Goal: Check status

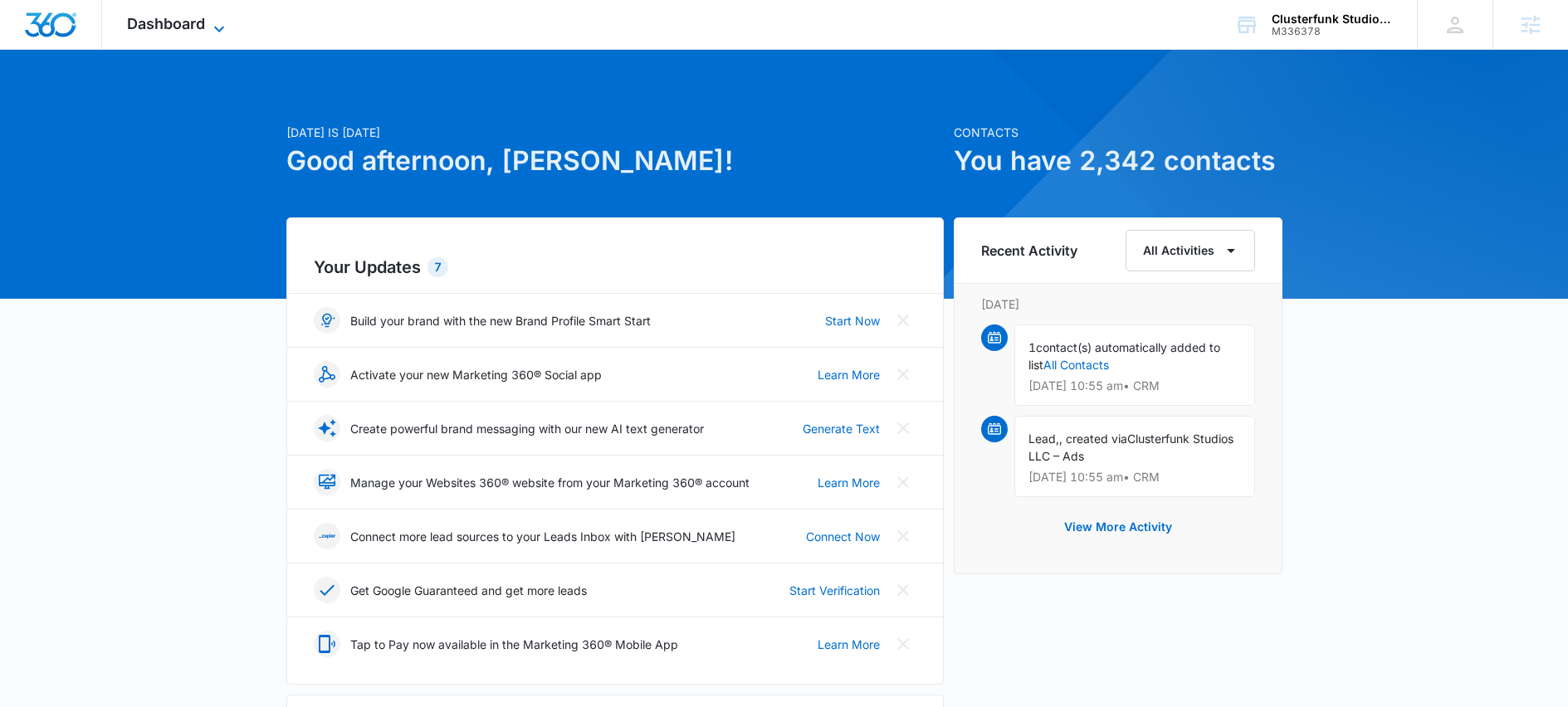
click at [173, 31] on div "Dashboard Apps Reputation CRM Email Social Payments POS Content Ads Intelligenc…" at bounding box center [178, 24] width 152 height 49
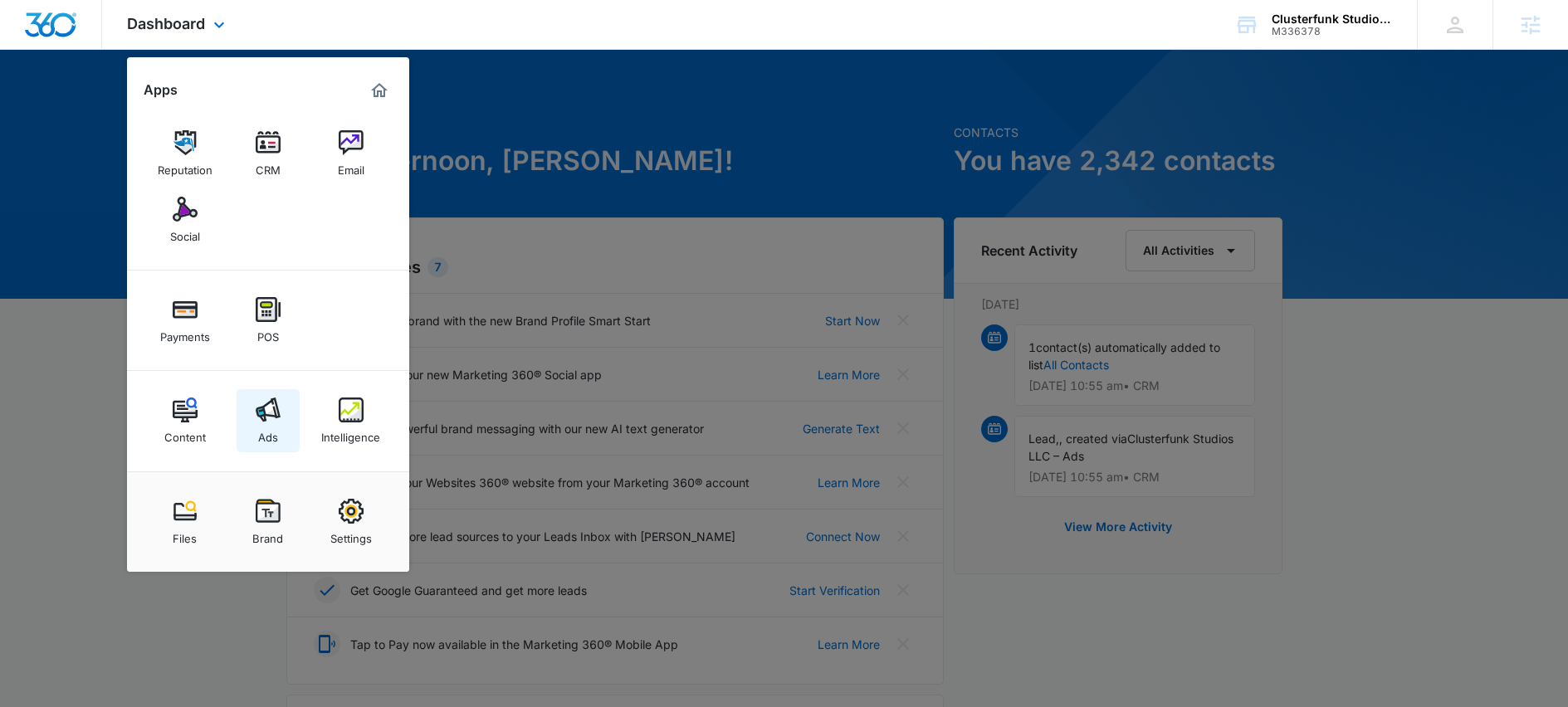
click at [271, 417] on img at bounding box center [268, 410] width 25 height 25
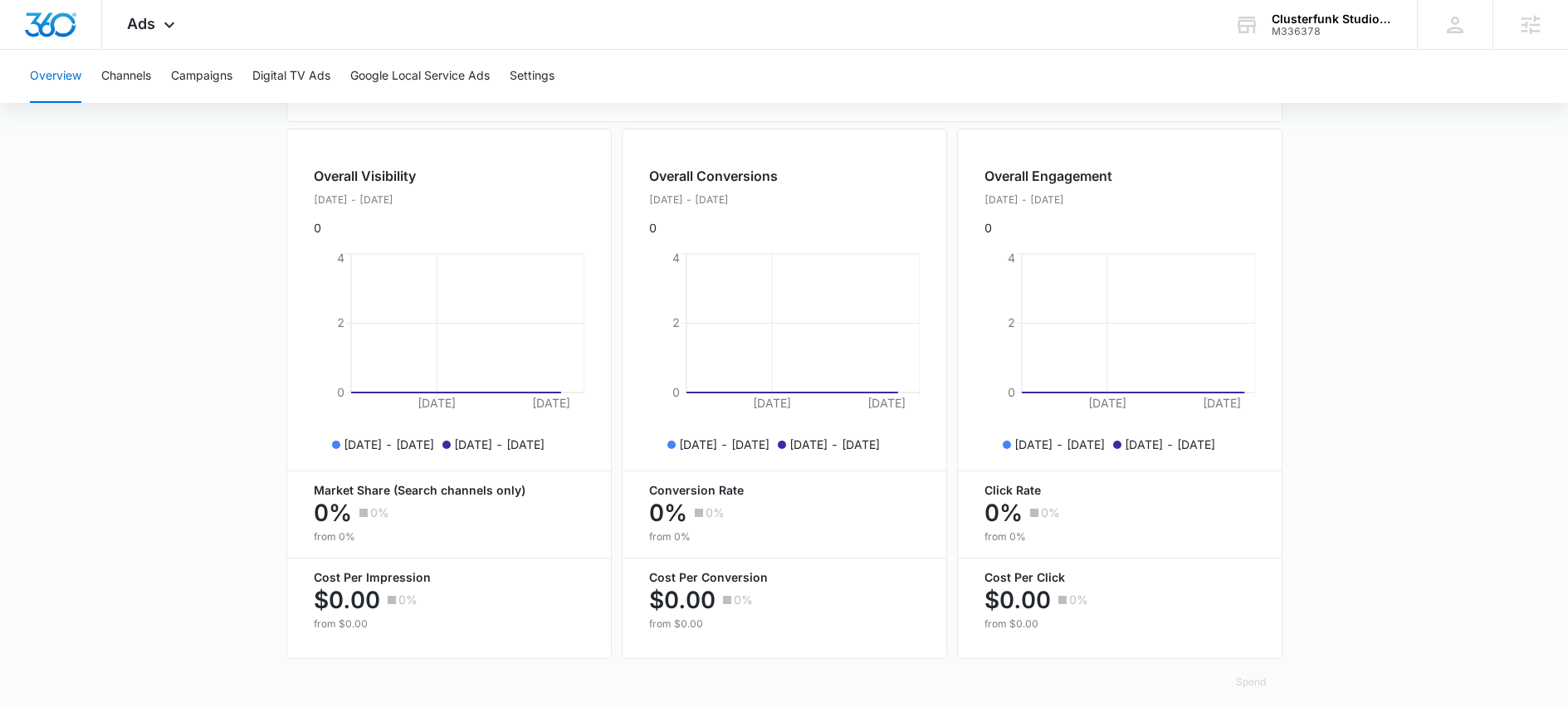
scroll to position [611, 0]
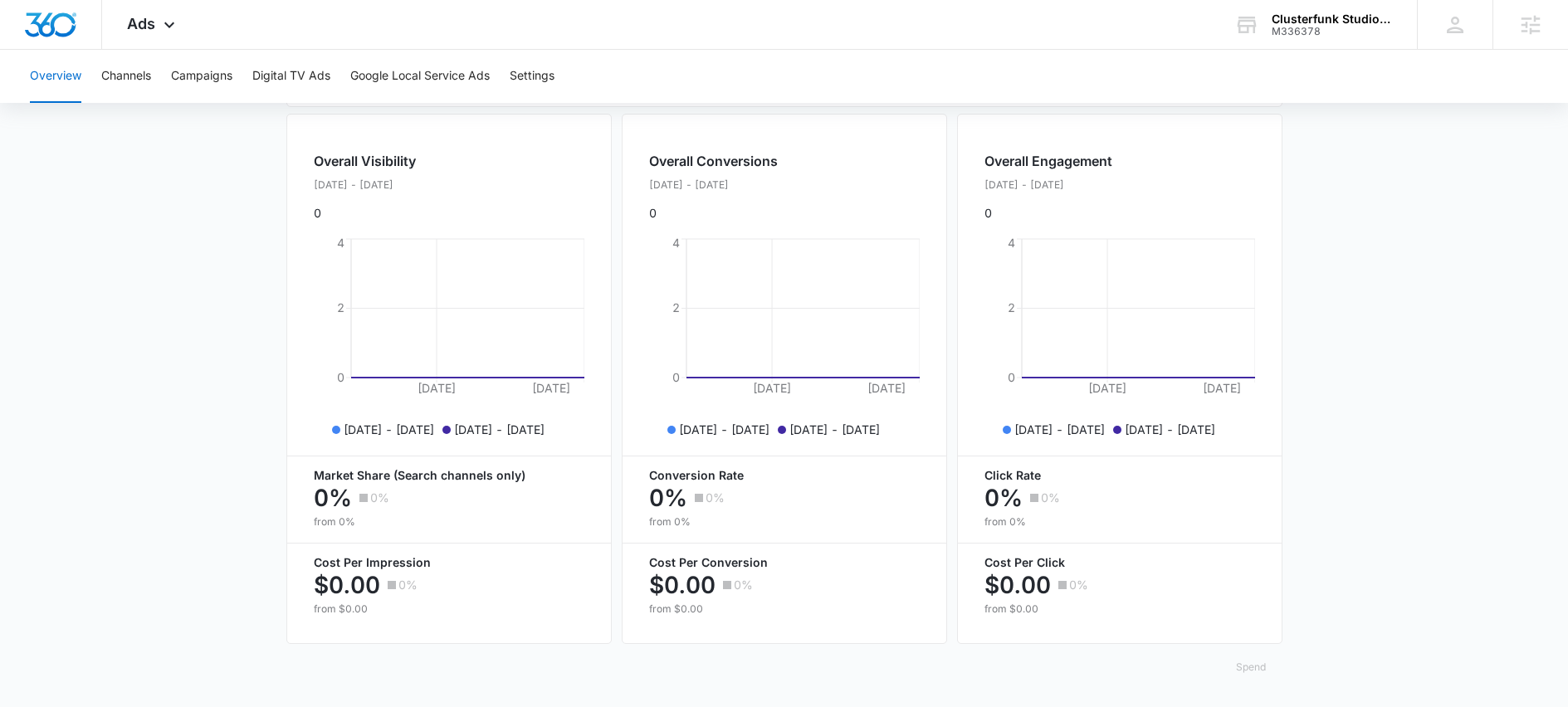
click at [1252, 671] on button "Spend" at bounding box center [1251, 668] width 63 height 39
click at [1252, 623] on div "Raw" at bounding box center [1264, 627] width 48 height 10
click at [1240, 672] on button "Spend" at bounding box center [1251, 668] width 63 height 39
click at [1257, 599] on div "Optimized" at bounding box center [1264, 604] width 48 height 10
click at [1252, 669] on button "Spend" at bounding box center [1251, 668] width 63 height 39
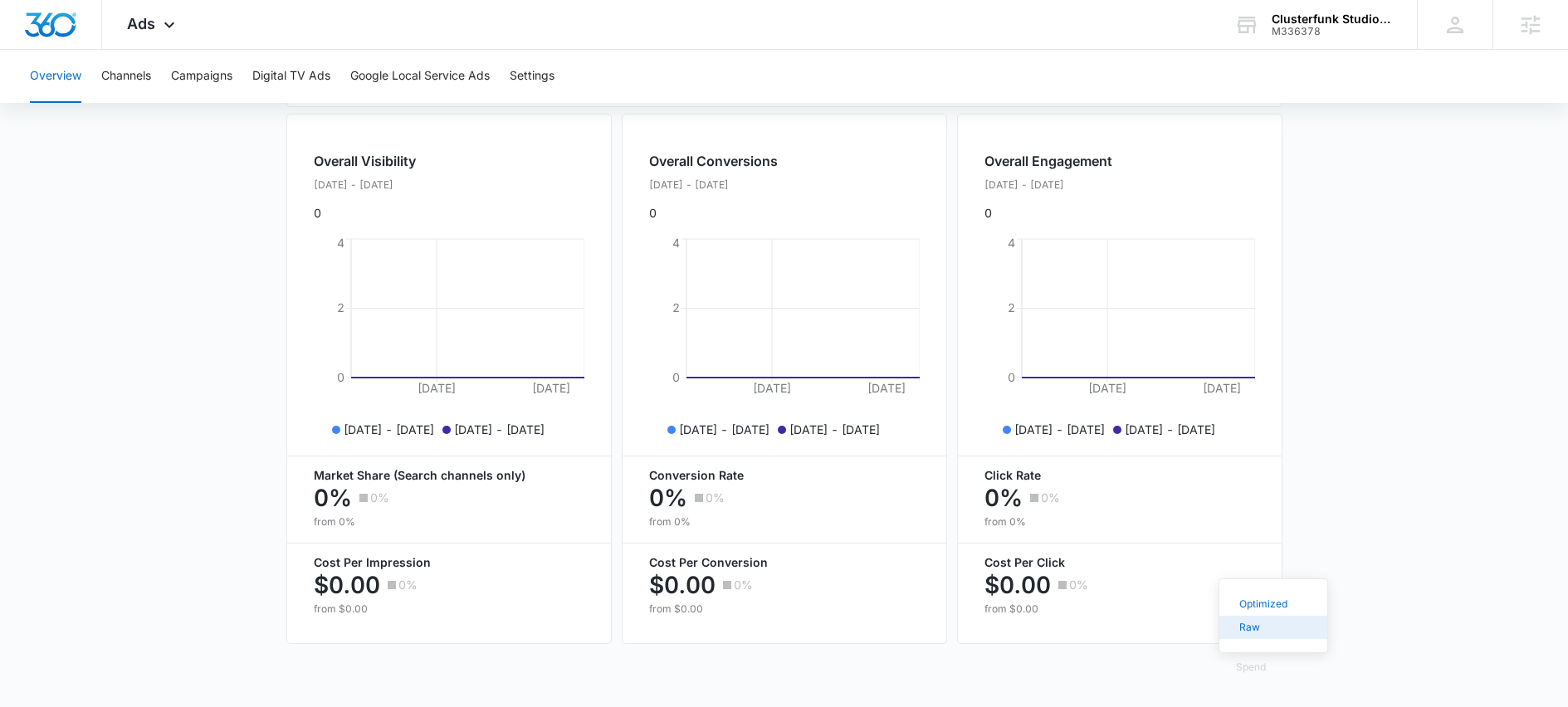
click at [1258, 624] on button "Raw" at bounding box center [1274, 627] width 108 height 23
click at [1256, 669] on button "Spend" at bounding box center [1251, 668] width 63 height 39
click at [1271, 599] on div "Optimized" at bounding box center [1264, 604] width 48 height 10
click at [1250, 670] on button "Spend" at bounding box center [1251, 668] width 63 height 39
click at [1267, 599] on div "Optimized" at bounding box center [1264, 604] width 48 height 10
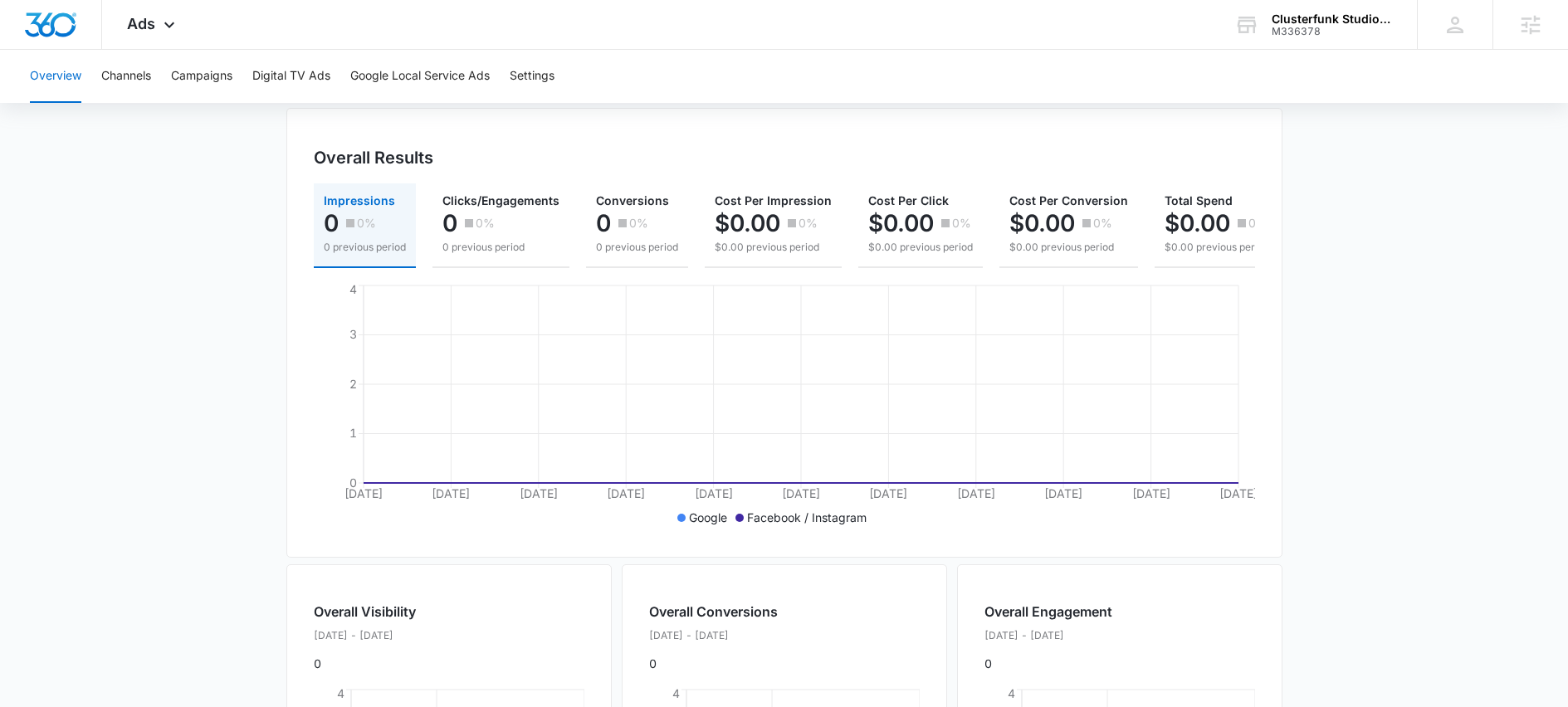
scroll to position [0, 0]
